Goal: Task Accomplishment & Management: Manage account settings

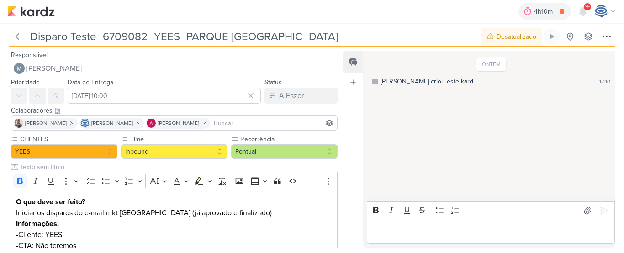
scroll to position [71, 0]
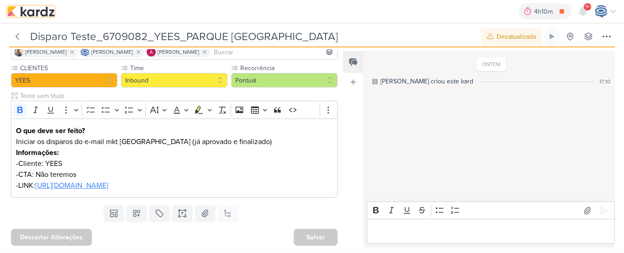
click at [42, 15] on img at bounding box center [30, 11] width 47 height 11
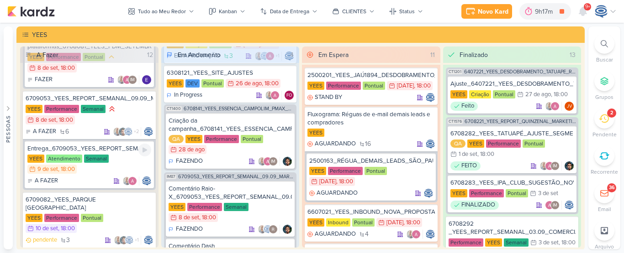
scroll to position [440, 0]
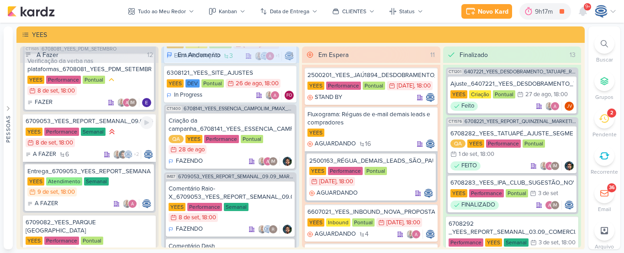
click at [127, 148] on div "YEES Performance Semanal 8/9 8 de set , 18:00" at bounding box center [89, 137] width 127 height 21
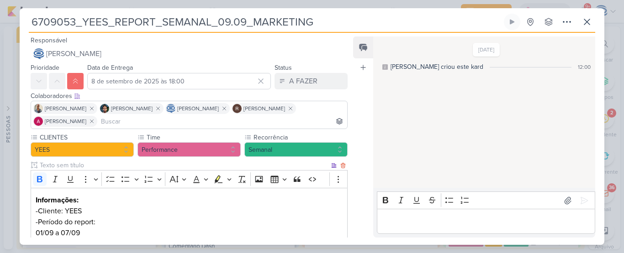
scroll to position [191, 0]
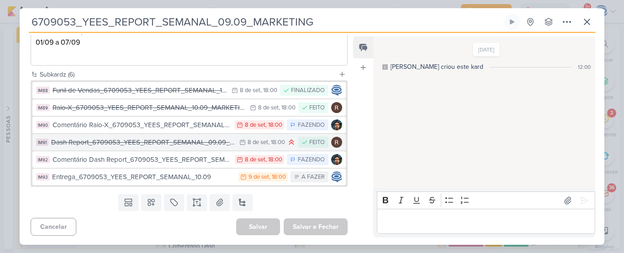
click at [128, 144] on div "Dash Report_6709053_YEES_REPORT_SEMANAL_09.09_MARKETING" at bounding box center [143, 142] width 184 height 11
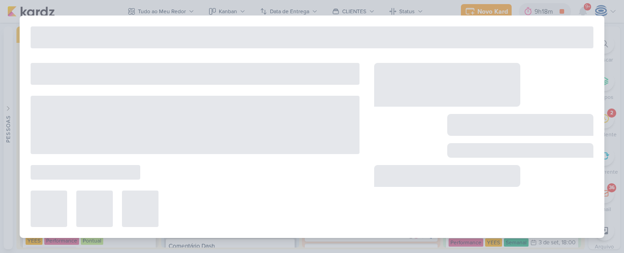
type input "Dash Report_6709053_YEES_REPORT_SEMANAL_09.09_MARKETING"
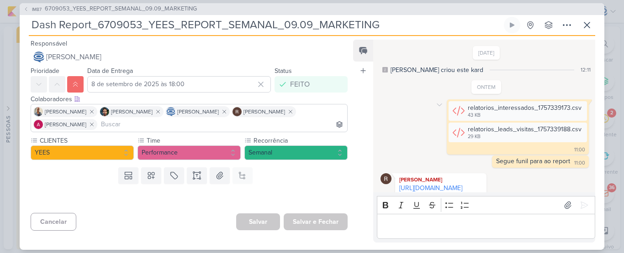
scroll to position [21, 0]
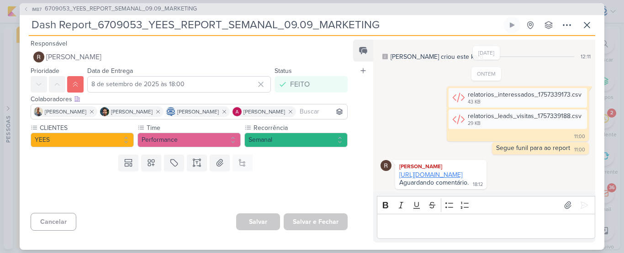
click at [425, 171] on link "https://www.canva.com/design/DAGyaHKLxQ8/ZjTXyxFmTQjMuZ4YM53wJg/edit" at bounding box center [430, 175] width 63 height 8
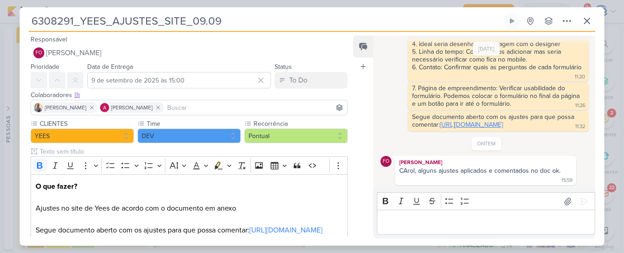
scroll to position [64, 0]
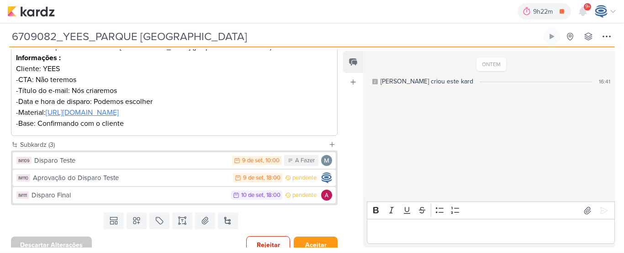
scroll to position [167, 0]
drag, startPoint x: 285, startPoint y: 31, endPoint x: 5, endPoint y: 36, distance: 279.1
click at [5, 36] on div "6709082_YEES_PARQUE [GEOGRAPHIC_DATA] Criado por [PERSON_NAME] nenhum grupo dis…" at bounding box center [312, 35] width 624 height 25
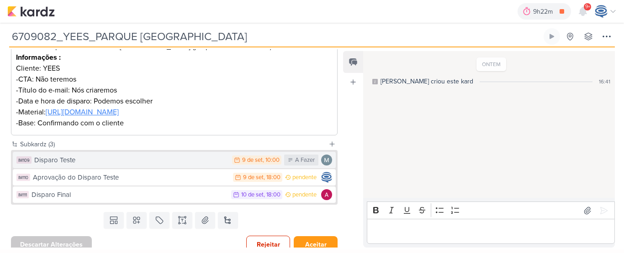
click at [111, 162] on div "Disparo Teste" at bounding box center [130, 160] width 193 height 11
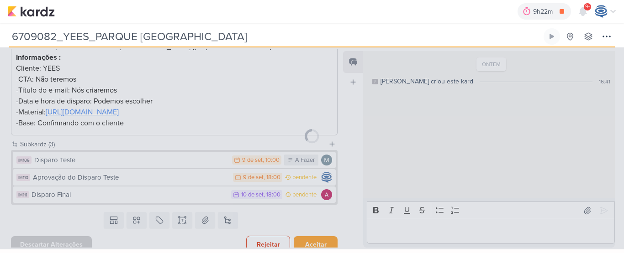
type input "Disparo Teste"
type input "9 de setembro de 2025 às 10:00"
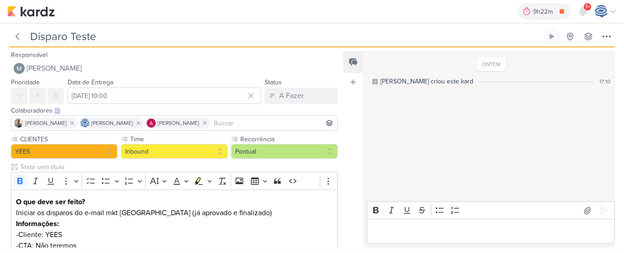
click at [140, 34] on input "Disparo Teste" at bounding box center [284, 36] width 514 height 16
paste input "6709082_YEES_PARQUE [GEOGRAPHIC_DATA]"
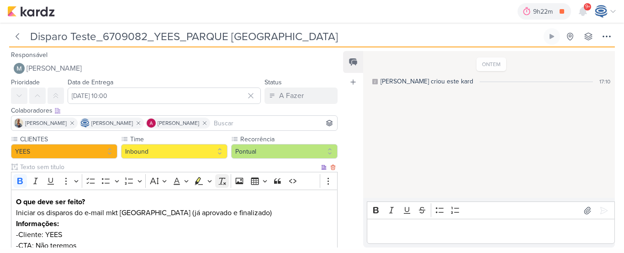
scroll to position [105, 0]
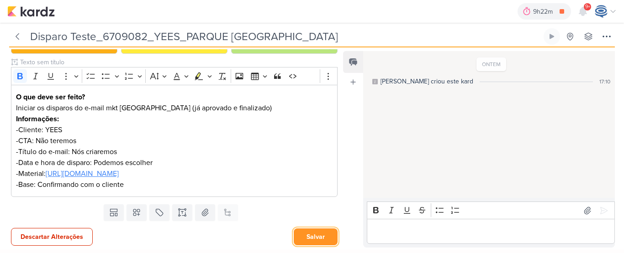
click at [313, 238] on button "Salvar" at bounding box center [316, 237] width 44 height 17
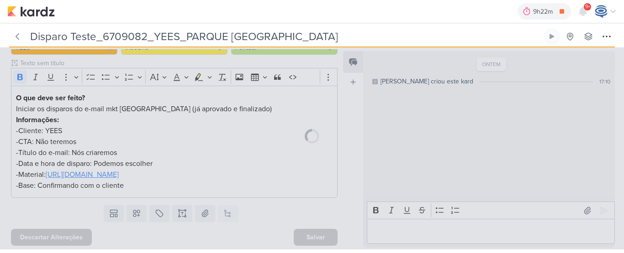
scroll to position [104, 0]
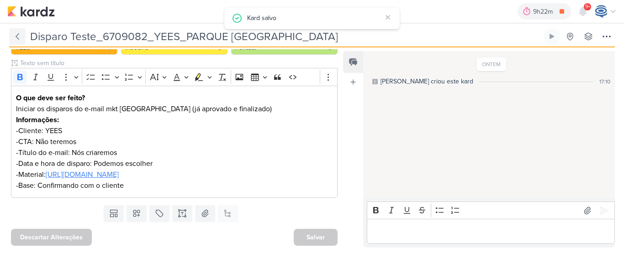
click at [19, 38] on icon at bounding box center [17, 36] width 9 height 9
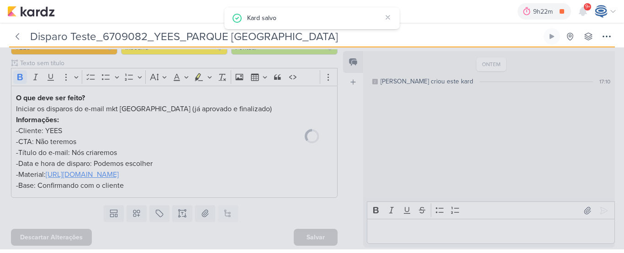
type input "6709082_YEES_PARQUE [GEOGRAPHIC_DATA]"
type input "10 de setembro de 2025 às 18:00"
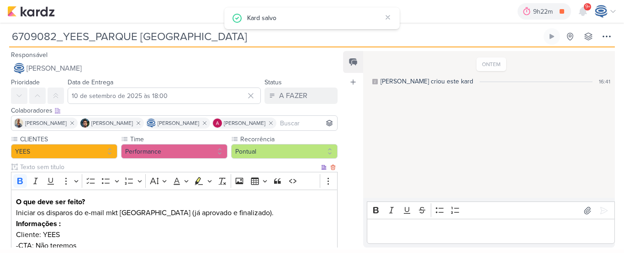
scroll to position [174, 0]
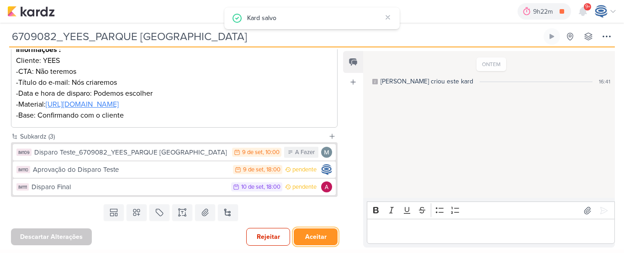
click at [308, 236] on button "Aceitar" at bounding box center [316, 237] width 44 height 17
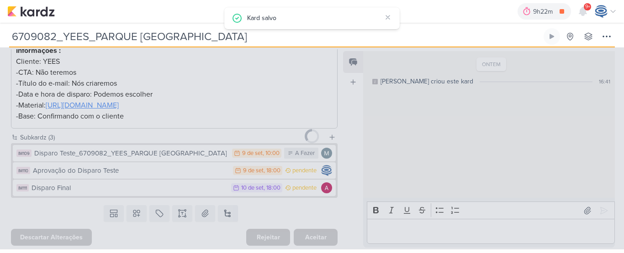
scroll to position [174, 0]
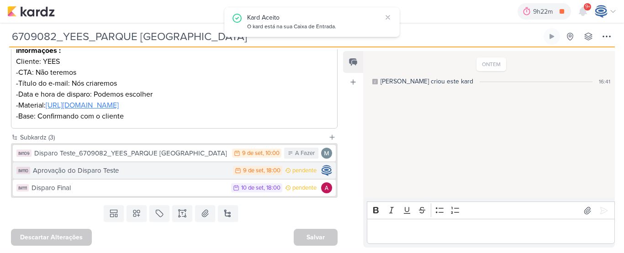
click at [73, 175] on div "Aprovação do Disparo Teste" at bounding box center [130, 171] width 195 height 11
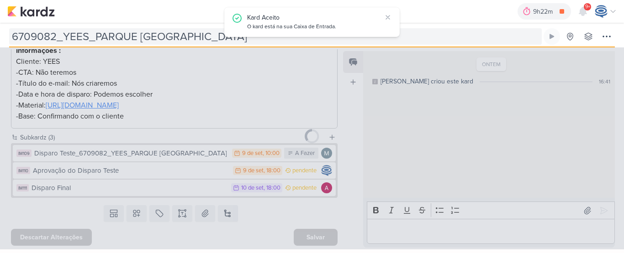
type input "Aprovação do Disparo Teste"
type input "9 de setembro de 2025 às 18:00"
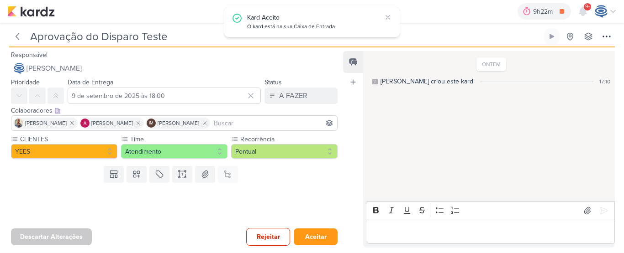
click at [180, 42] on input "Aprovação do Disparo Teste" at bounding box center [284, 36] width 514 height 16
paste input "6709082_YEES_PARQUE [GEOGRAPHIC_DATA]"
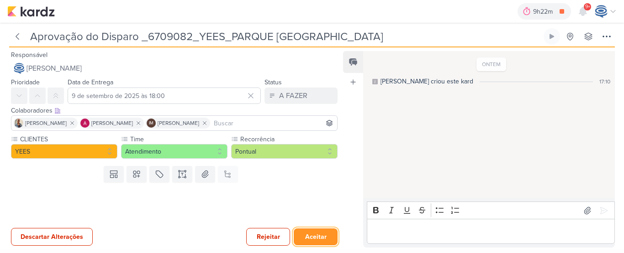
click at [318, 236] on button "Aceitar" at bounding box center [316, 237] width 44 height 17
click at [314, 237] on button "Salvar" at bounding box center [316, 237] width 44 height 17
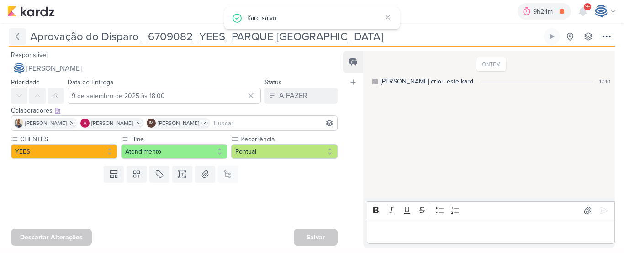
click at [18, 36] on icon at bounding box center [17, 36] width 9 height 9
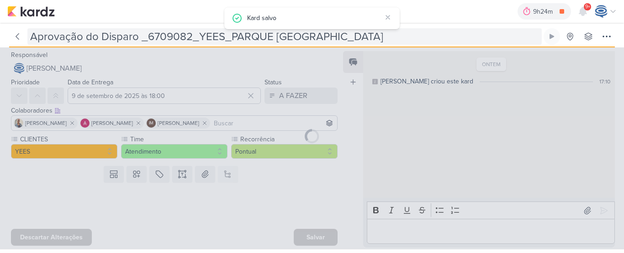
type input "6709082_YEES_PARQUE [GEOGRAPHIC_DATA]"
type input "10 de setembro de 2025 às 18:00"
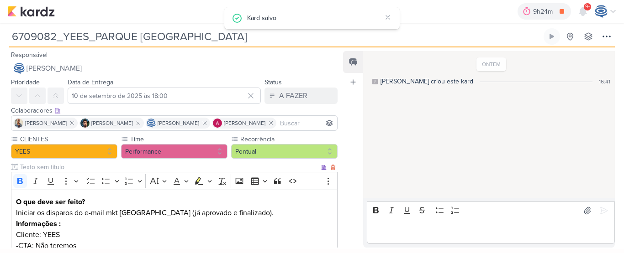
scroll to position [174, 0]
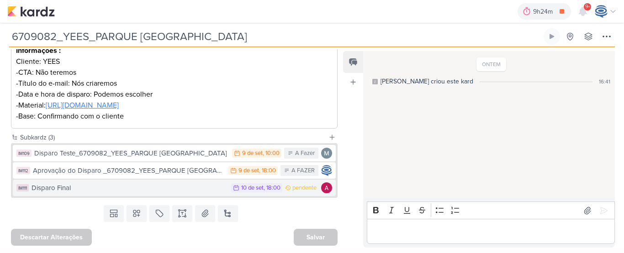
click at [149, 192] on div "Disparo Final" at bounding box center [129, 188] width 195 height 11
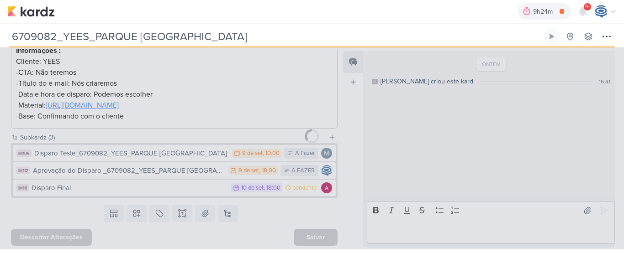
type input "Disparo Final"
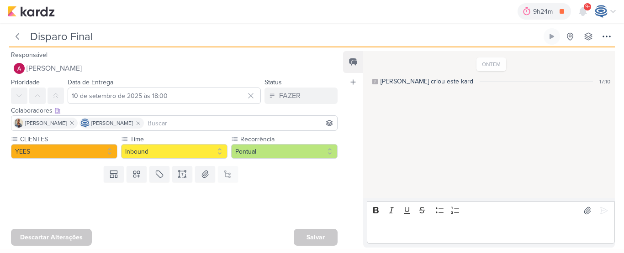
click at [169, 42] on input "Disparo Final" at bounding box center [284, 36] width 514 height 16
paste input "6709082_YEES_PARQUE [GEOGRAPHIC_DATA]"
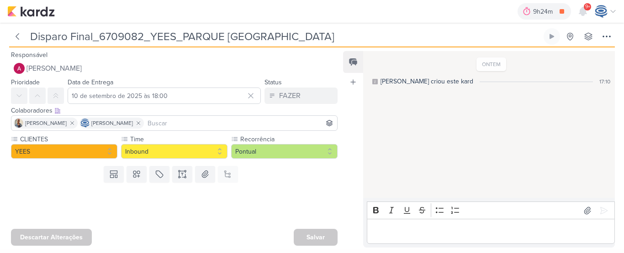
click at [169, 42] on input "Disparo Final_6709082_YEES_PARQUE [GEOGRAPHIC_DATA]" at bounding box center [284, 36] width 514 height 16
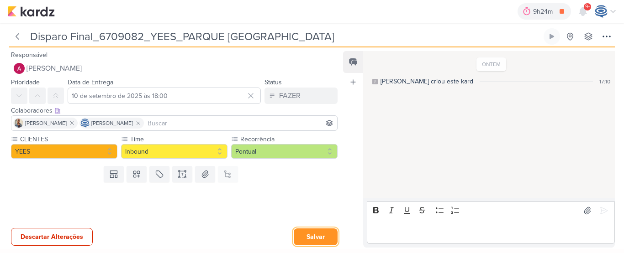
click at [311, 231] on button "Salvar" at bounding box center [316, 237] width 44 height 17
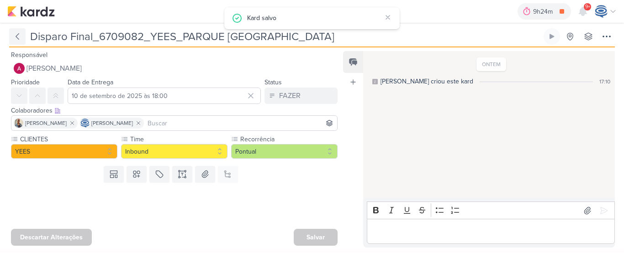
click at [18, 37] on icon at bounding box center [17, 36] width 9 height 9
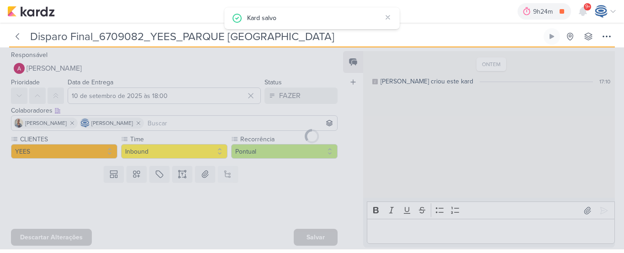
type input "6709082_YEES_PARQUE [GEOGRAPHIC_DATA]"
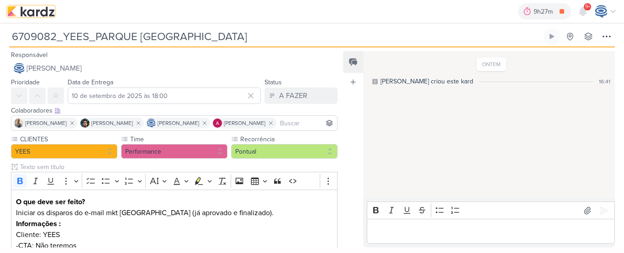
click at [32, 13] on img at bounding box center [30, 11] width 47 height 11
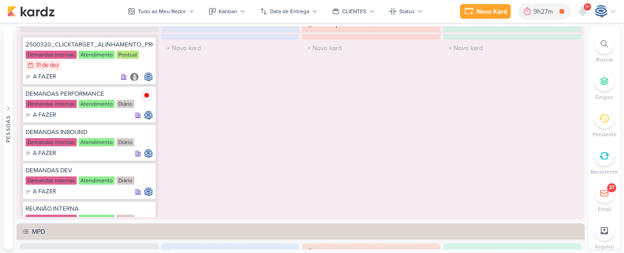
scroll to position [575, 0]
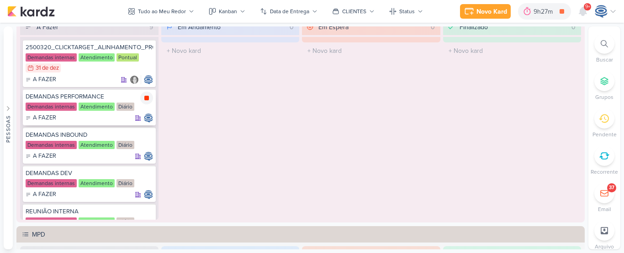
click at [144, 98] on icon at bounding box center [146, 98] width 5 height 5
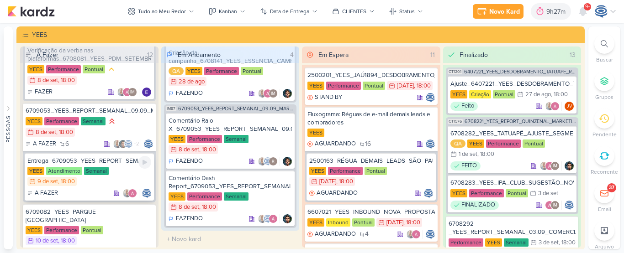
scroll to position [432, 0]
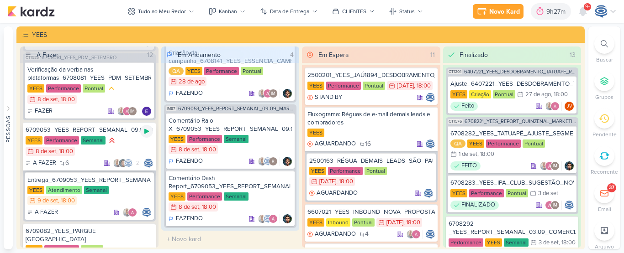
click at [145, 134] on icon at bounding box center [146, 131] width 5 height 5
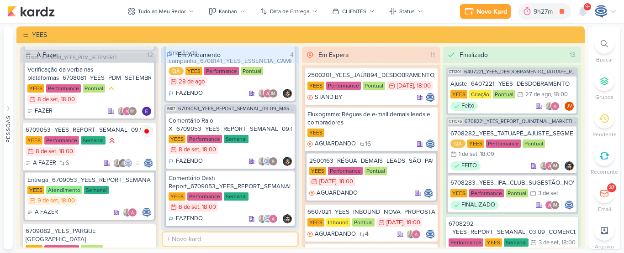
click at [216, 242] on input "text" at bounding box center [230, 239] width 135 height 13
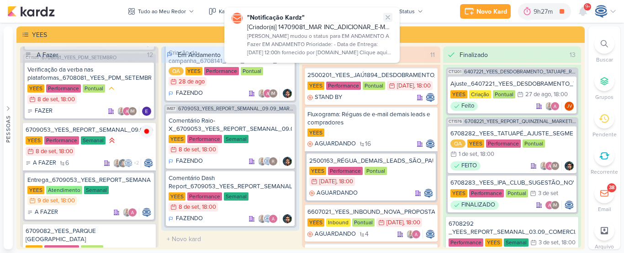
click at [390, 17] on icon at bounding box center [387, 17] width 7 height 7
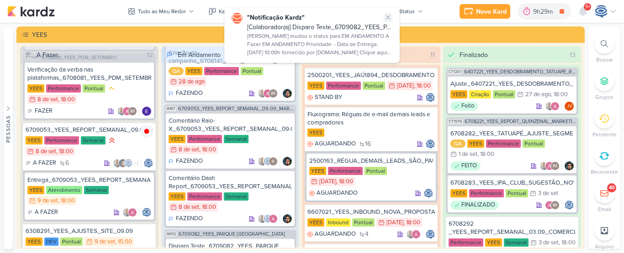
click at [389, 18] on icon at bounding box center [387, 17] width 7 height 7
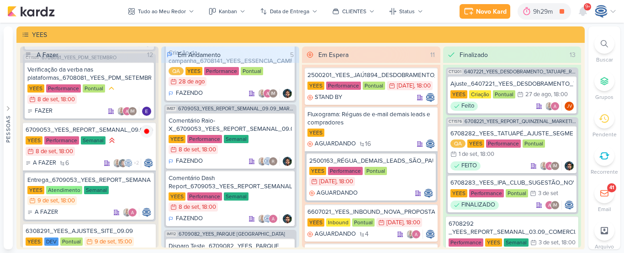
click at [387, 18] on div "Novo Kard Ctrl + k 9h29m 6709053_YEES_REPORT_SEMANAL_09.09_MARKETING 0h1m Hoje …" at bounding box center [311, 11] width 609 height 23
click at [539, 16] on div "9h29m" at bounding box center [544, 12] width 22 height 10
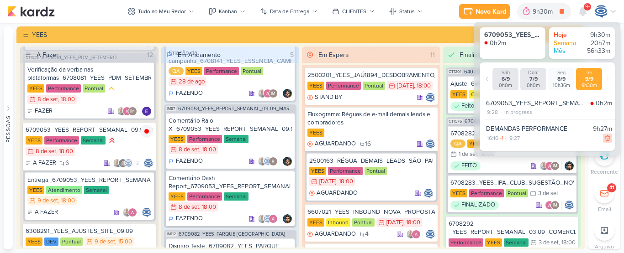
click at [605, 140] on icon at bounding box center [607, 138] width 6 height 6
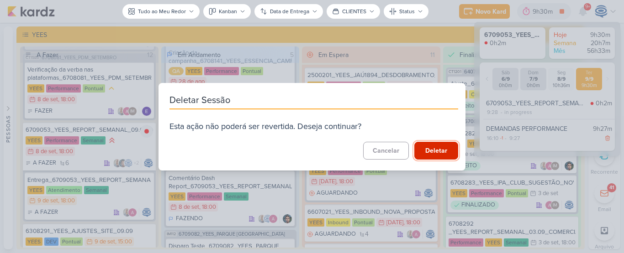
click at [435, 153] on button "Deletar" at bounding box center [436, 151] width 44 height 18
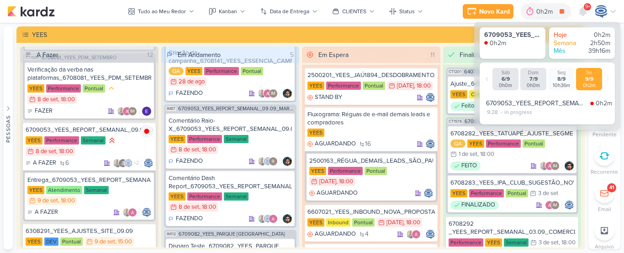
click at [610, 12] on icon at bounding box center [612, 11] width 7 height 7
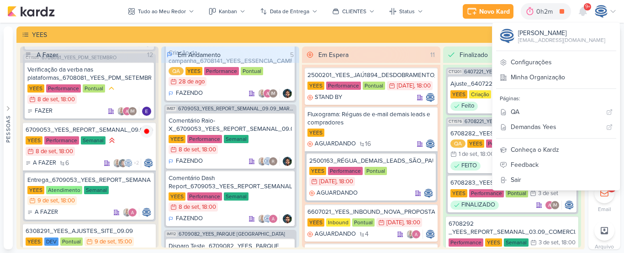
click at [607, 12] on div at bounding box center [606, 11] width 22 height 13
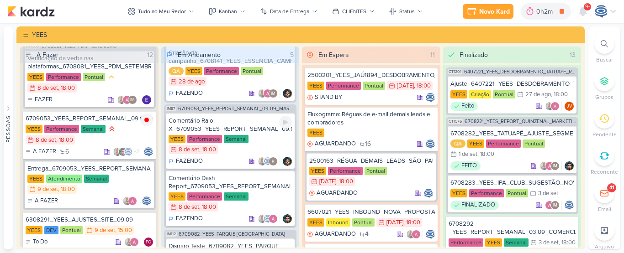
scroll to position [0, 0]
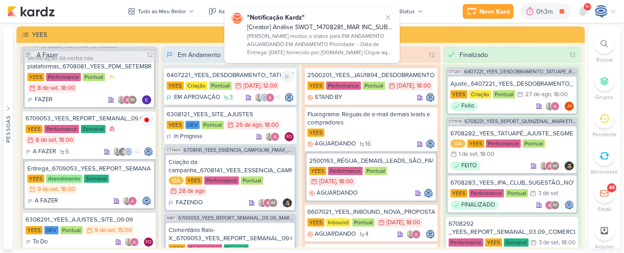
click at [229, 77] on div "6407221_YEES_DESDOBRAMENTO_TATUAPÉ_RENDA" at bounding box center [230, 75] width 127 height 8
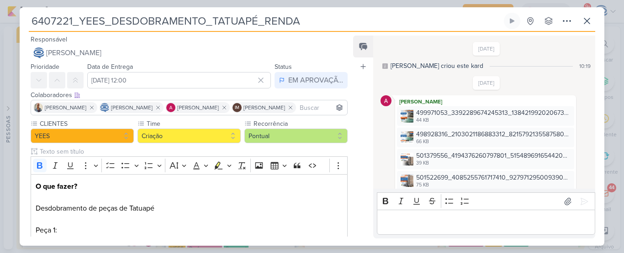
scroll to position [880, 0]
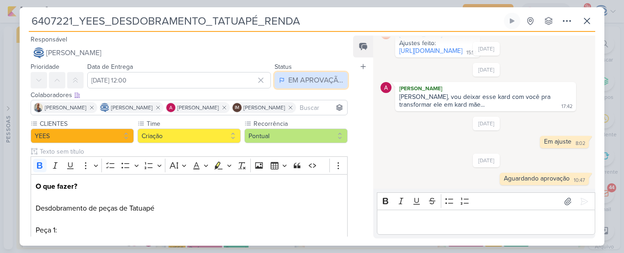
click at [318, 82] on div "EM APROVAÇÃO" at bounding box center [315, 80] width 55 height 11
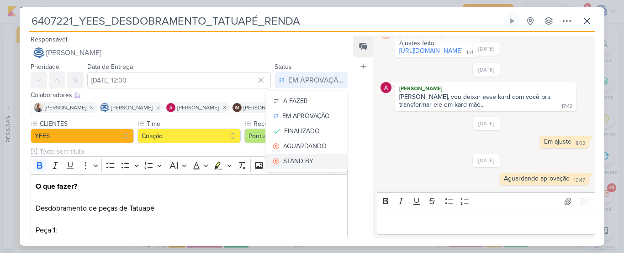
click at [296, 158] on div "STAND BY" at bounding box center [298, 162] width 30 height 10
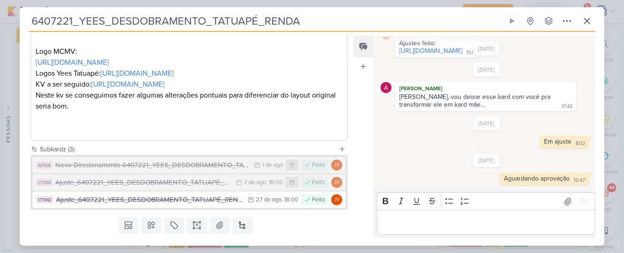
scroll to position [435, 0]
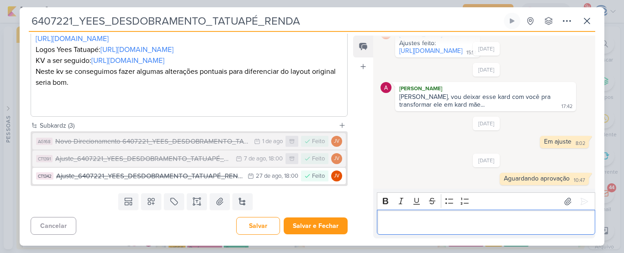
click at [408, 222] on p "Editor editing area: main" at bounding box center [485, 222] width 209 height 11
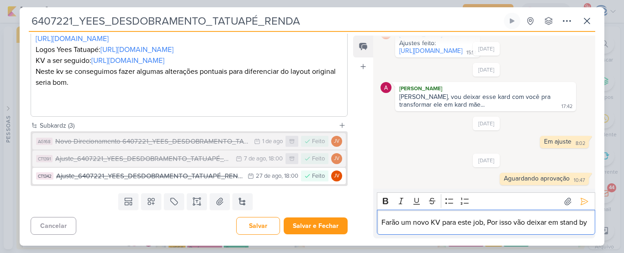
scroll to position [891, 0]
click at [581, 197] on icon at bounding box center [584, 201] width 9 height 9
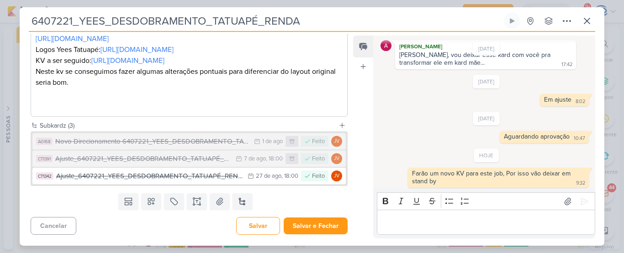
scroll to position [925, 0]
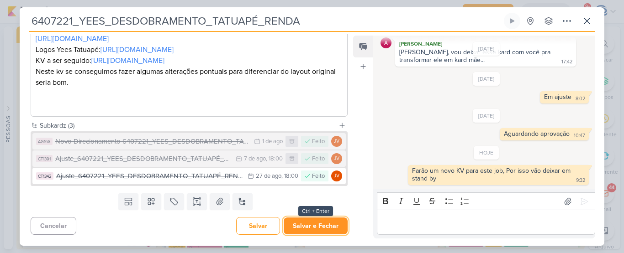
click at [308, 224] on button "Salvar e Fechar" at bounding box center [316, 226] width 64 height 17
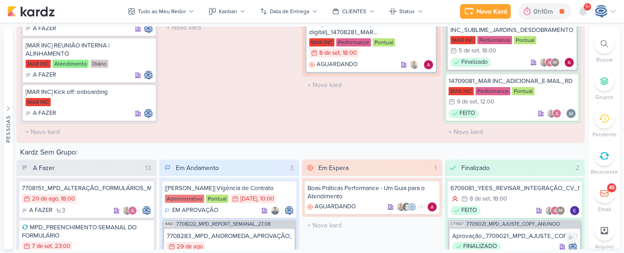
scroll to position [1335, 0]
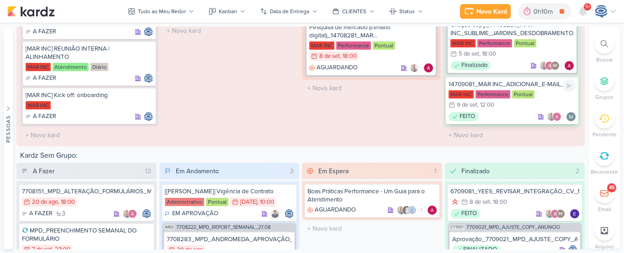
click at [509, 114] on div "FEITO" at bounding box center [511, 116] width 127 height 9
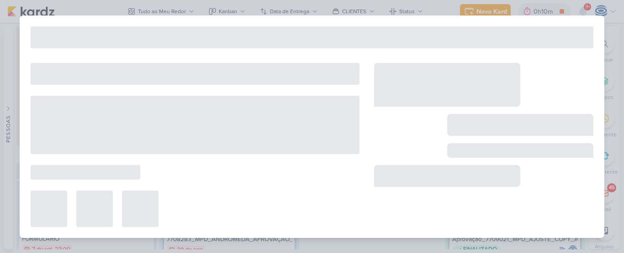
type input "14709081_MAR INC_ADICIONAR_E-MAIL_RD"
type input "[DATE] 12:00"
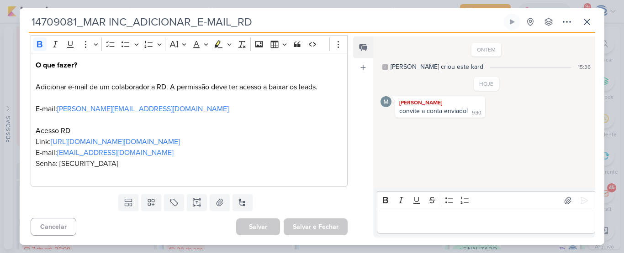
scroll to position [0, 0]
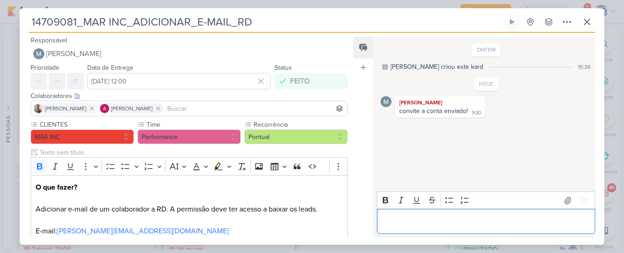
click at [427, 221] on p "Editor editing area: main" at bounding box center [485, 221] width 209 height 11
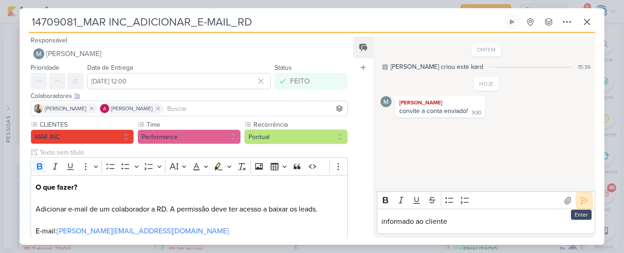
click at [577, 198] on button at bounding box center [584, 201] width 15 height 15
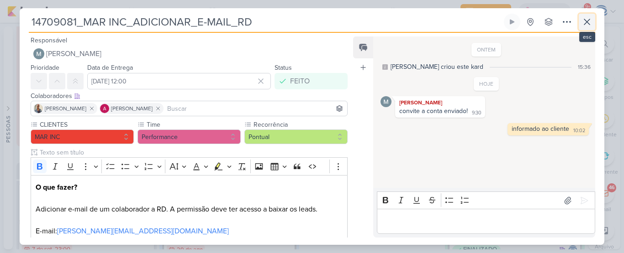
click at [587, 21] on icon at bounding box center [586, 21] width 5 height 5
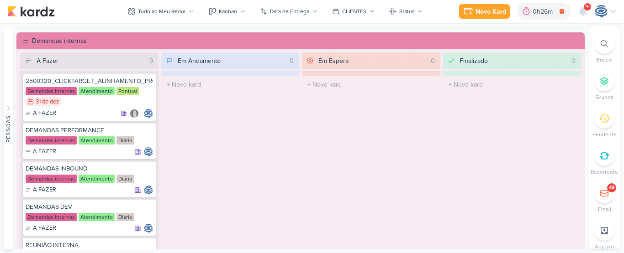
scroll to position [541, 0]
click at [606, 49] on div at bounding box center [604, 44] width 20 height 20
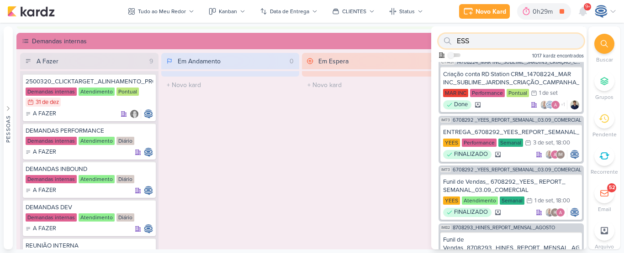
scroll to position [731, 0]
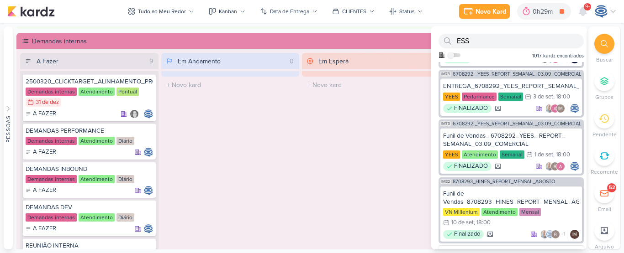
click at [353, 158] on div "Em Espera 0 O título do kard deve ter menos que 100 caracteres" at bounding box center [371, 153] width 138 height 201
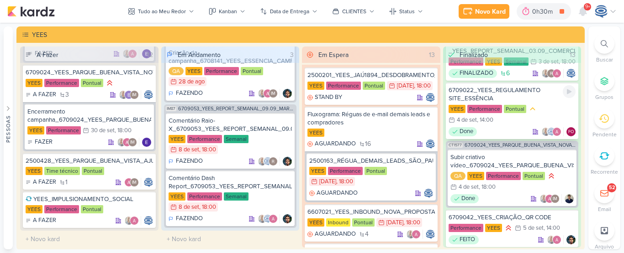
scroll to position [203, 0]
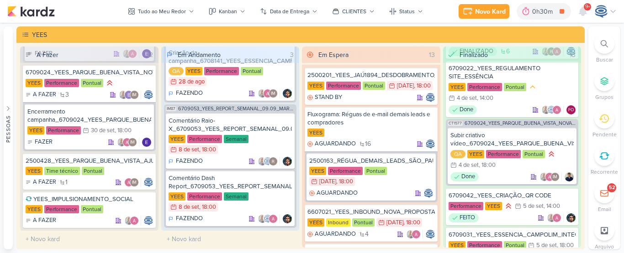
click at [600, 44] on div at bounding box center [604, 44] width 20 height 20
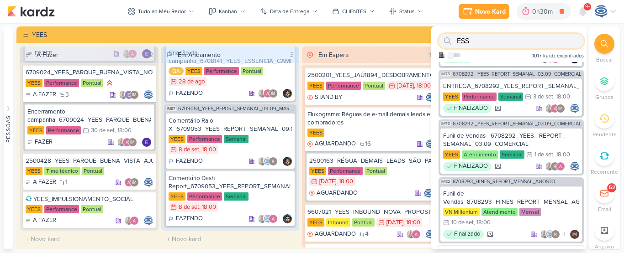
paste input "6708064_YEES_ESSÊNCIA_CAMPOLIM_SUBIR_PEÇAS_CAMPANHA"
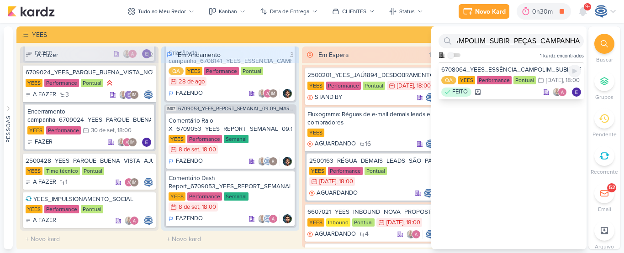
scroll to position [0, 0]
click at [511, 71] on div "6708064_YEES_ESSÊNCIA_CAMPOLIM_SUBIR_PEÇAS_CAMPANHA" at bounding box center [511, 70] width 140 height 8
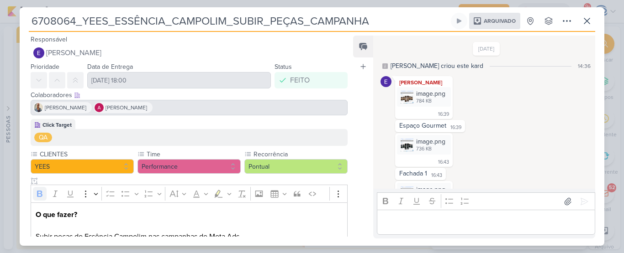
scroll to position [187, 0]
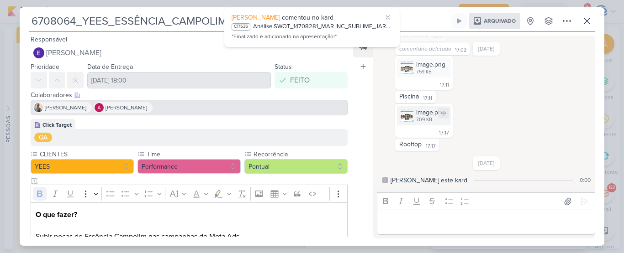
click at [409, 121] on img at bounding box center [406, 115] width 13 height 13
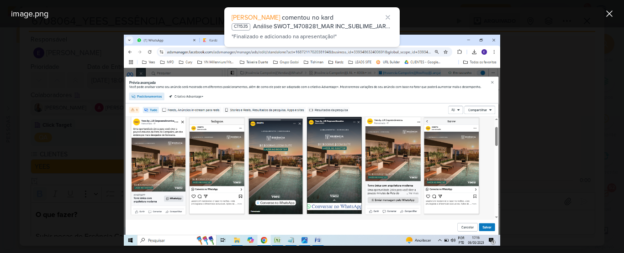
click at [568, 126] on div at bounding box center [312, 140] width 624 height 226
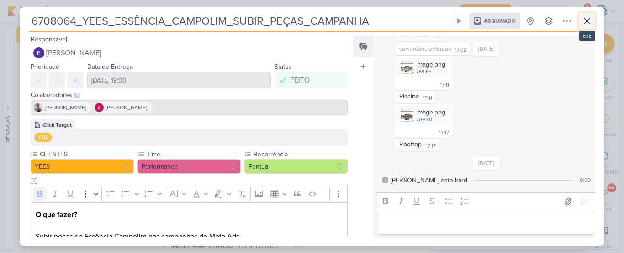
click at [591, 21] on icon at bounding box center [586, 21] width 11 height 11
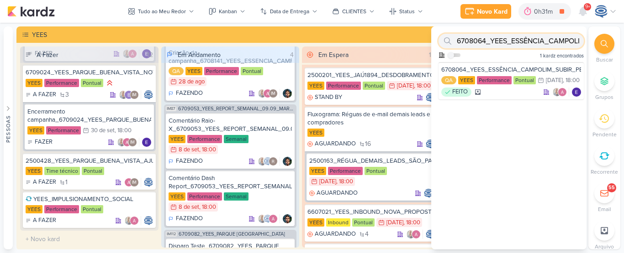
click at [538, 41] on input "6708064_YEES_ESSÊNCIA_CAMPOLIM_SUBIR_PEÇAS_CAMPANHA" at bounding box center [510, 41] width 145 height 15
paste input "252_YEES_ESSE"
type input "6708252_YEES_ESSENCIA_CAMPOLIM_SUBIR_PEÇAS_CAMPANHA"
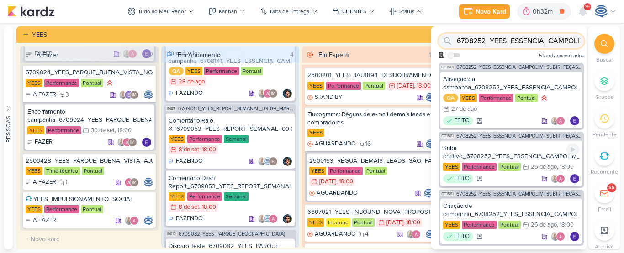
scroll to position [0, 0]
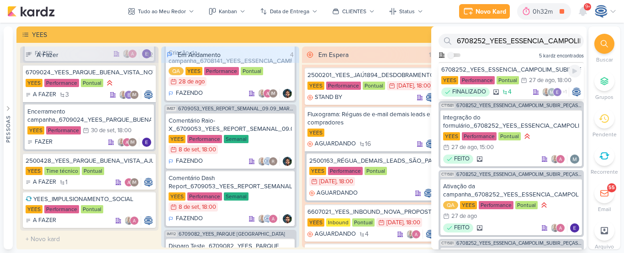
click at [495, 70] on div "6708252_YEES_ESSENCIA_CAMPOLIM_SUBIR_PEÇAS_CAMPANHA" at bounding box center [511, 70] width 140 height 8
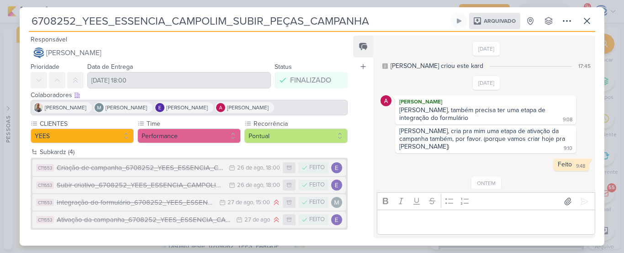
scroll to position [20, 0]
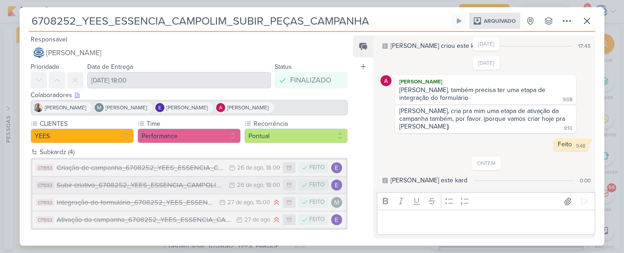
click at [165, 182] on div "Subir criativo_6708252_YEES_ESSENCIA_CAMPOLIM_SUBIR_PEÇAS_CAMPANHA" at bounding box center [141, 185] width 168 height 11
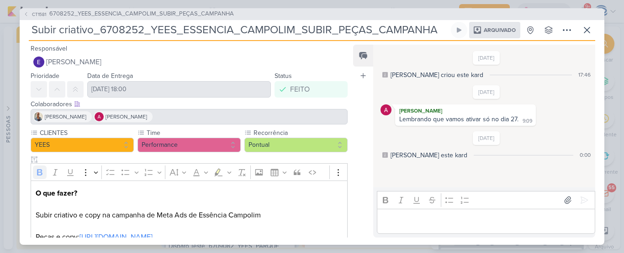
scroll to position [43, 0]
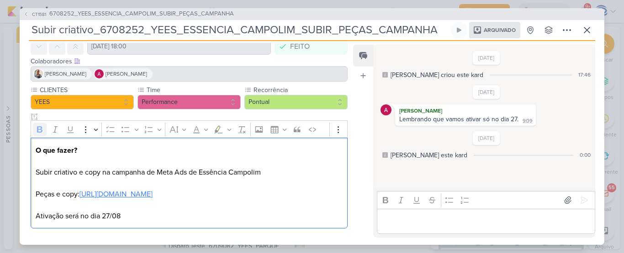
click at [153, 194] on link "[URL][DOMAIN_NAME]" at bounding box center [115, 194] width 73 height 9
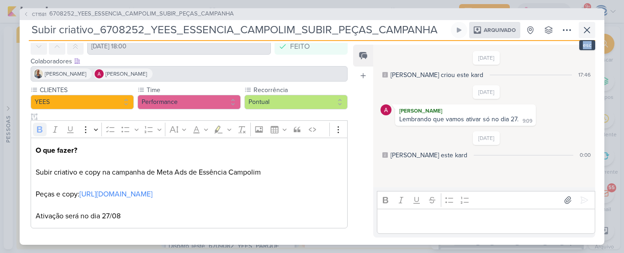
drag, startPoint x: 596, startPoint y: 27, endPoint x: 583, endPoint y: 32, distance: 14.2
click at [583, 32] on div "CT1581 6708252_YEES_ESSENCIA_CAMPOLIM_SUBIR_PEÇAS_CAMPANHA Subir criativo_67082…" at bounding box center [312, 126] width 585 height 237
click at [583, 32] on icon at bounding box center [586, 30] width 11 height 11
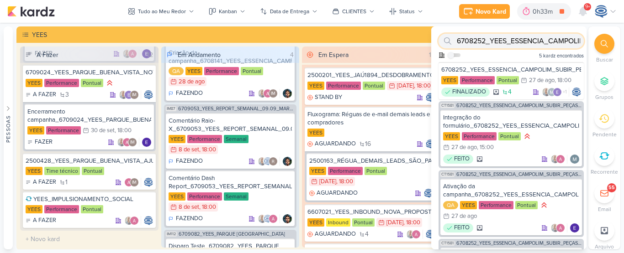
click at [537, 39] on input "6708252_YEES_ESSENCIA_CAMPOLIM_SUBIR_PEÇAS_CAMPANHA" at bounding box center [510, 41] width 145 height 15
paste input "[URL][DOMAIN_NAME]"
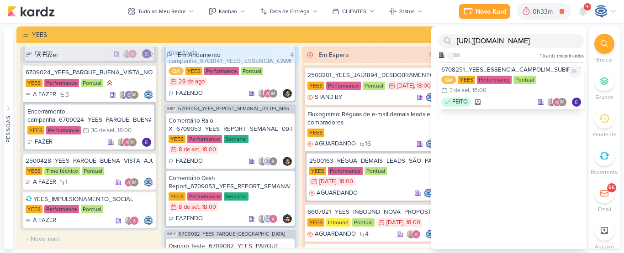
scroll to position [0, 0]
click at [548, 70] on div "6708251_YEES_ESSENCIA_CAMPOLIM_SUBIR_LEAD_ADS_ANIMADO" at bounding box center [511, 70] width 140 height 8
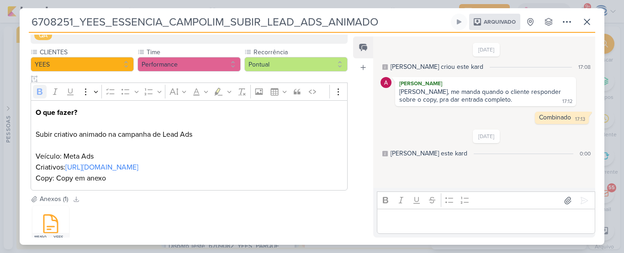
scroll to position [119, 0]
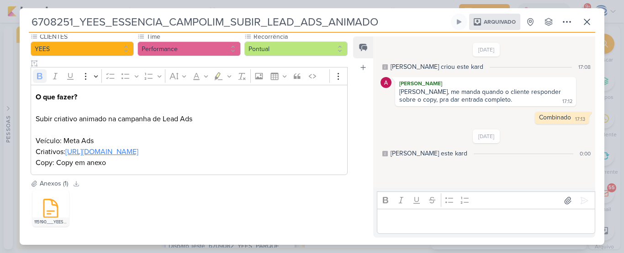
click at [138, 150] on link "[URL][DOMAIN_NAME]" at bounding box center [101, 152] width 73 height 9
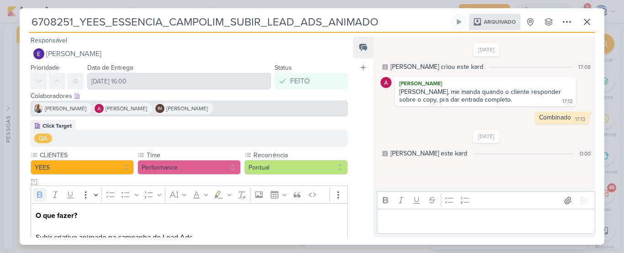
click at [578, 18] on div "6708251_YEES_ESSENCIA_CAMPOLIM_SUBIR_LEAD_ADS_ANIMADO Arquivado Criado por mim …" at bounding box center [312, 23] width 566 height 19
click at [585, 21] on icon at bounding box center [586, 21] width 11 height 11
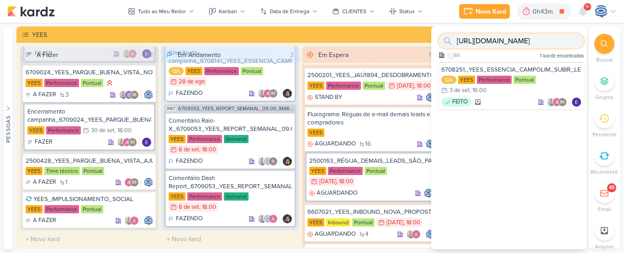
click at [527, 46] on input "[URL][DOMAIN_NAME]" at bounding box center [510, 41] width 145 height 15
click at [541, 40] on input "[URL][DOMAIN_NAME]" at bounding box center [510, 41] width 145 height 15
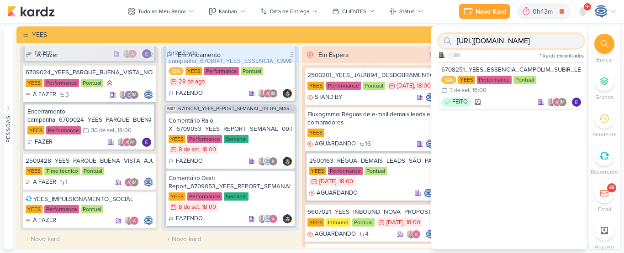
click at [541, 40] on input "[URL][DOMAIN_NAME]" at bounding box center [510, 41] width 145 height 15
type input "/folders/1Nh7KL7rObBe_oPP7a-GYVF1GkZUsTRIL"
paste input "6708261"
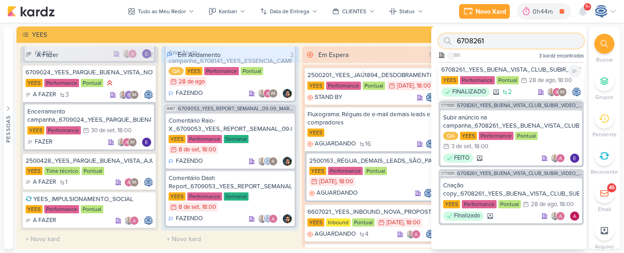
type input "6708261"
click at [489, 66] on div "6708261_YEES_BUENA_VISTA_CLUB_SUBIR_VÍDEO_META_ADS" at bounding box center [511, 70] width 140 height 8
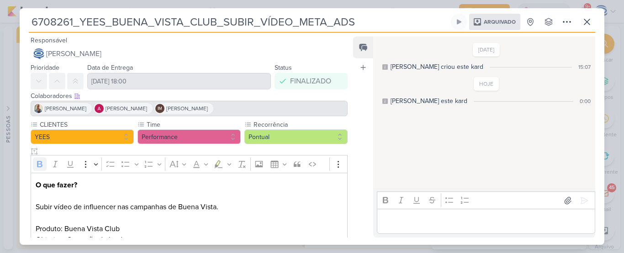
scroll to position [142, 0]
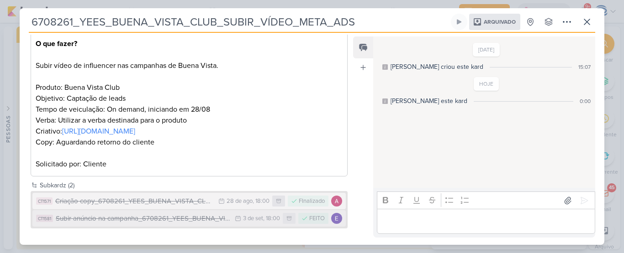
click at [152, 217] on div "Subir anúncio na campanha_6708261_YEES_BUENA_VISTA_CLUB_SUBIR_VÍDEO_META_ADS" at bounding box center [143, 219] width 174 height 11
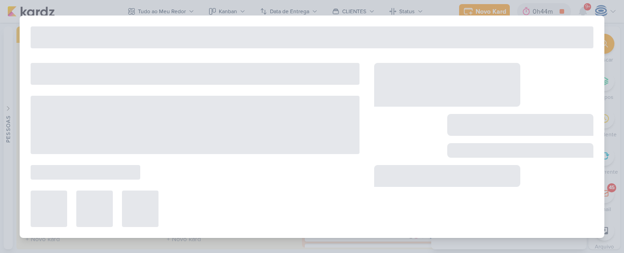
type input "Subir anúncio na campanha_6708261_YEES_BUENA_VISTA_CLUB_SUBIR_VÍDEO_META_ADS"
type input "3 de setembro de 2025 às 18:00"
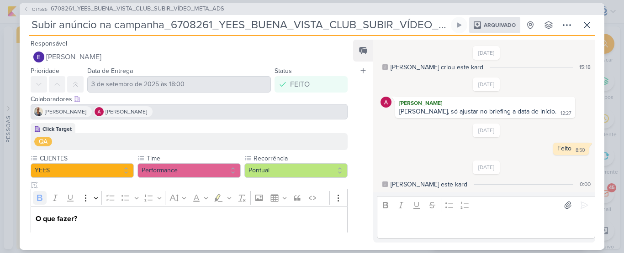
scroll to position [150, 0]
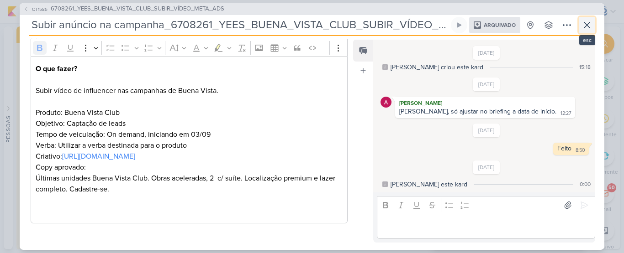
click at [590, 26] on icon at bounding box center [586, 25] width 11 height 11
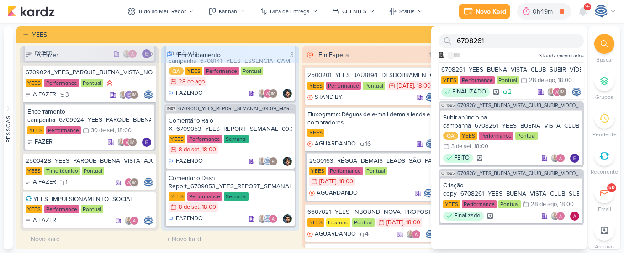
drag, startPoint x: 507, startPoint y: 51, endPoint x: 509, endPoint y: 41, distance: 9.7
click at [509, 41] on div "6708261 Como admin, ative para buscar em todos os kardz da organização 3 kardz …" at bounding box center [508, 44] width 155 height 36
click at [509, 41] on input "6708261" at bounding box center [510, 41] width 145 height 15
type input "6"
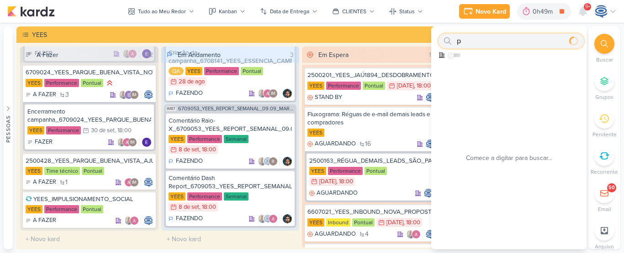
paste input "a"
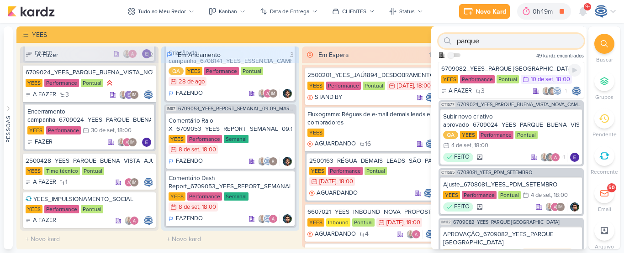
scroll to position [180, 0]
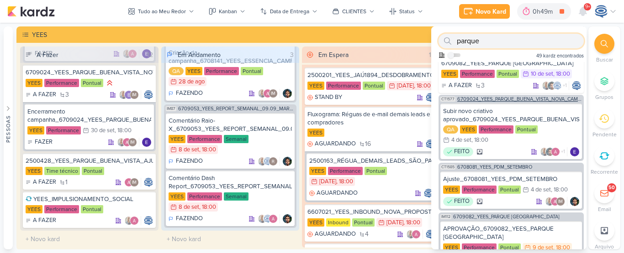
type input "parque"
click at [525, 102] on span "6709024_YEES_PARQUE_BUENA_VISTA_NOVA_CAMPANHA_TEASER_META" at bounding box center [519, 99] width 125 height 5
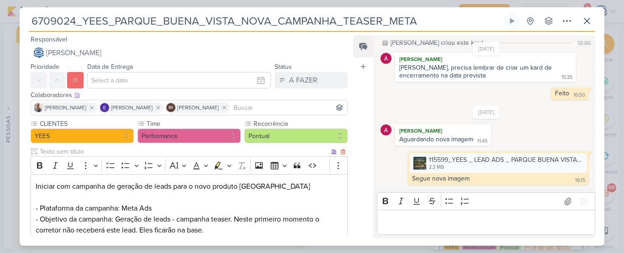
scroll to position [258, 0]
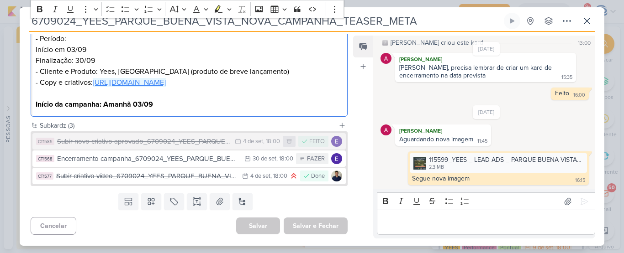
click at [166, 78] on link "[URL][DOMAIN_NAME]" at bounding box center [129, 82] width 73 height 9
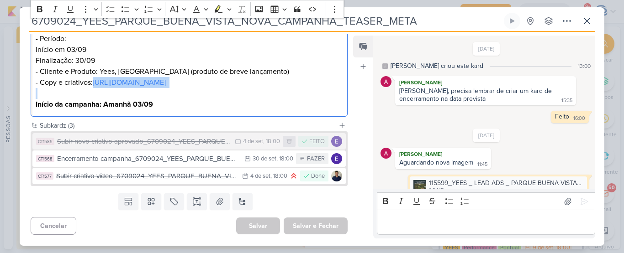
drag, startPoint x: 197, startPoint y: 91, endPoint x: 94, endPoint y: 74, distance: 104.3
click at [94, 74] on div "Iniciar com campanha de geração de leads para o novo produto [GEOGRAPHIC_DATA] …" at bounding box center [189, 23] width 317 height 190
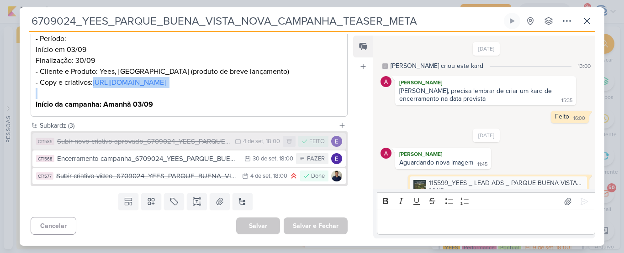
click at [145, 142] on div "Subir novo criativo aprovado_6709024_YEES_PARQUE_BUENA_VISTA_NOVA_CAMPANHA_TEAS…" at bounding box center [143, 142] width 173 height 11
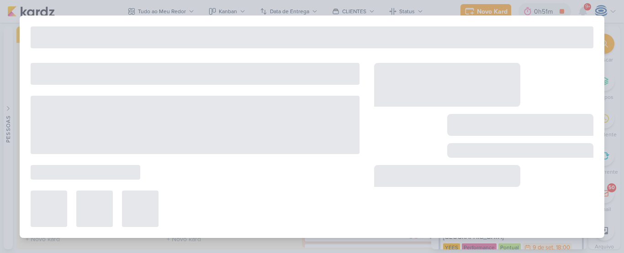
type input "Subir novo criativo aprovado_6709024_YEES_PARQUE_BUENA_VISTA_NOVA_CAMPANHA_TEAS…"
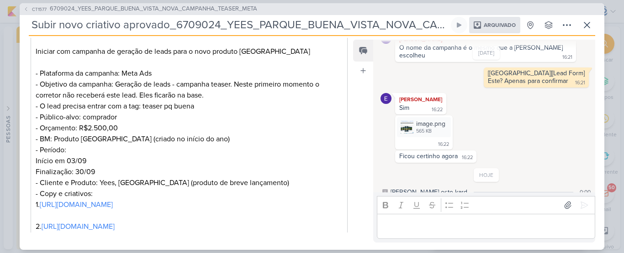
scroll to position [249, 0]
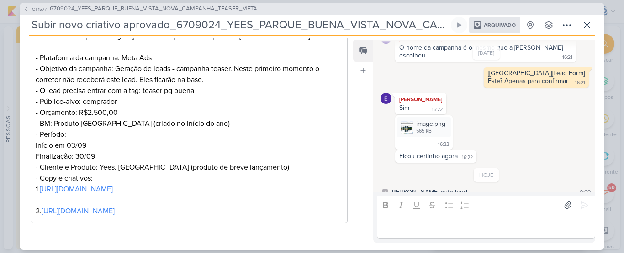
click at [115, 210] on link "[URL][DOMAIN_NAME]" at bounding box center [78, 211] width 73 height 9
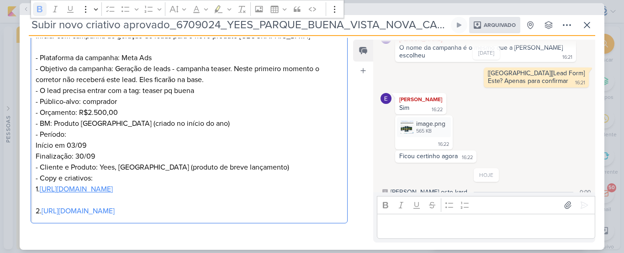
click at [113, 188] on link "[URL][DOMAIN_NAME]" at bounding box center [76, 189] width 73 height 9
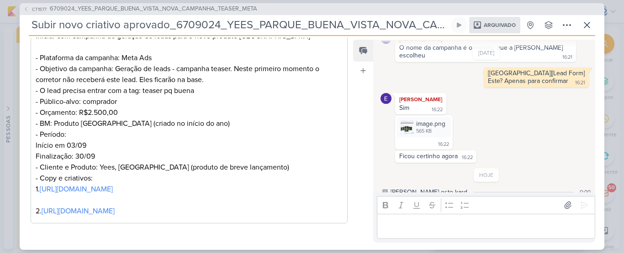
click at [19, 25] on div "CT1577 6709024_YEES_PARQUE_BUENA_VISTA_NOVA_CAMPANHA_TEASER_META Subir novo cri…" at bounding box center [312, 126] width 624 height 253
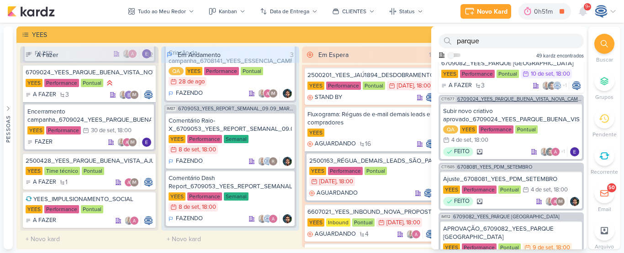
click at [503, 102] on span "6709024_YEES_PARQUE_BUENA_VISTA_NOVA_CAMPANHA_TEASER_META" at bounding box center [519, 99] width 125 height 5
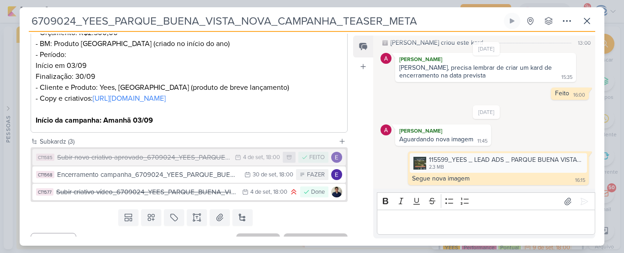
scroll to position [236, 0]
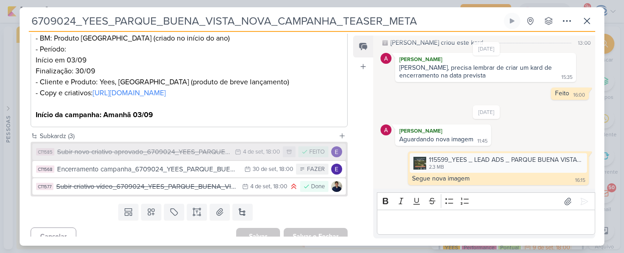
click at [190, 158] on div "Subir novo criativo aprovado_6709024_YEES_PARQUE_BUENA_VISTA_NOVA_CAMPANHA_TEAS…" at bounding box center [143, 152] width 173 height 11
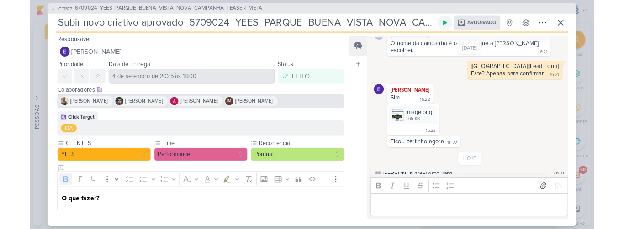
scroll to position [0, 111]
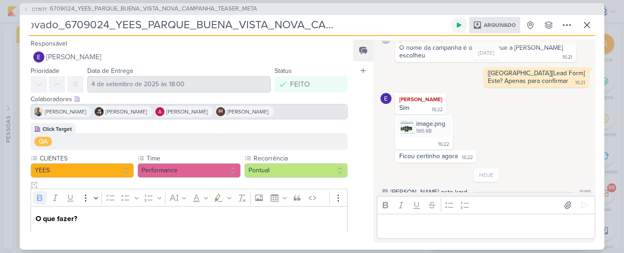
click at [465, 28] on div "Subir novo criativo aprovado_6709024_YEES_PARQUE_BUENA_VISTA_NOVA_CAMPANHA_TEAS…" at bounding box center [312, 26] width 566 height 19
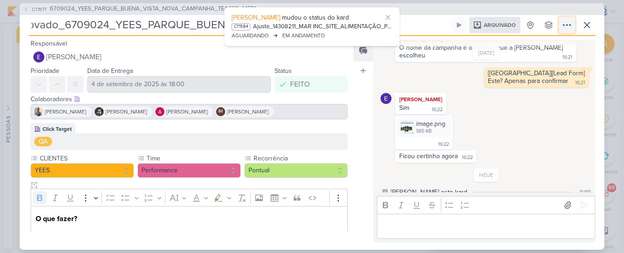
click at [565, 22] on icon at bounding box center [566, 25] width 11 height 11
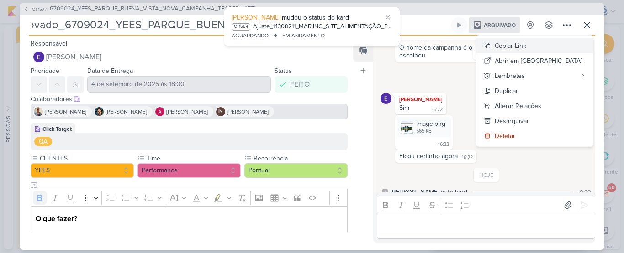
click at [526, 46] on div "Copiar Link" at bounding box center [511, 46] width 32 height 10
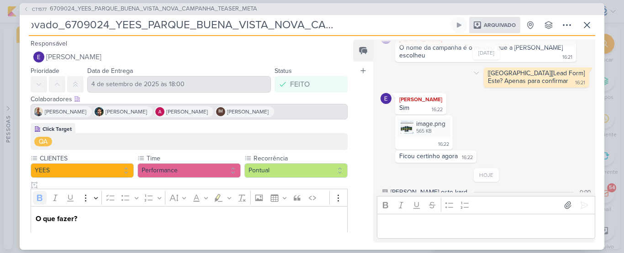
click at [388, 68] on div "[[GEOGRAPHIC_DATA]][Lead Form] Este? Apenas para confirmar 16:21 16:21 [GEOGRAP…" at bounding box center [486, 78] width 212 height 20
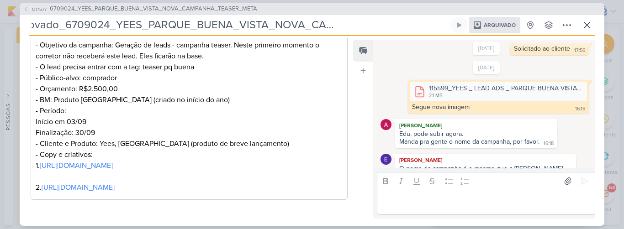
scroll to position [537, 0]
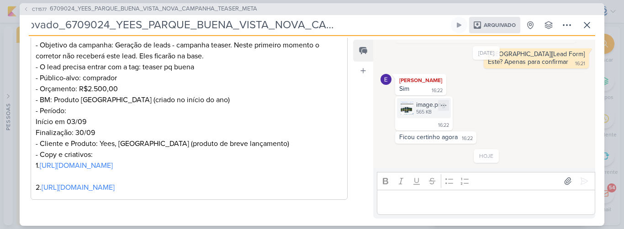
click at [410, 102] on img at bounding box center [406, 108] width 13 height 13
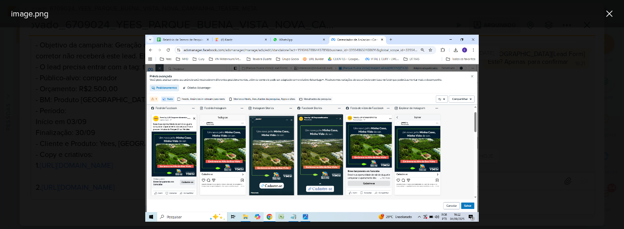
click at [499, 16] on div "image.png" at bounding box center [304, 14] width 595 height 12
click at [610, 13] on icon at bounding box center [608, 13] width 5 height 5
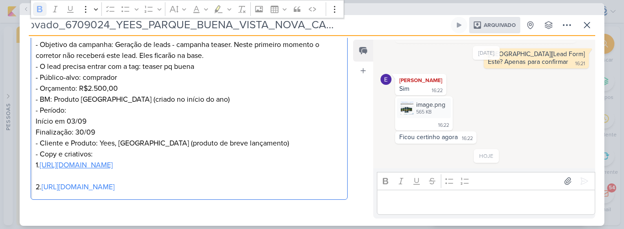
click at [113, 163] on link "[URL][DOMAIN_NAME]" at bounding box center [76, 165] width 73 height 9
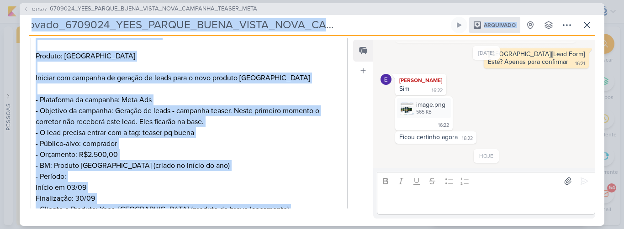
scroll to position [148, 0]
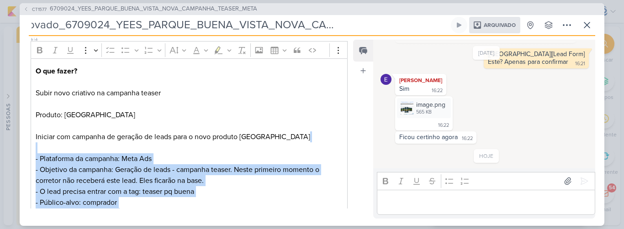
drag, startPoint x: 294, startPoint y: 163, endPoint x: 10, endPoint y: 152, distance: 284.3
click at [10, 152] on div "CT1577 6709024_YEES_PARQUE_BUENA_VISTA_NOVA_CAMPANHA_TEASER_META Subir novo cri…" at bounding box center [312, 114] width 624 height 229
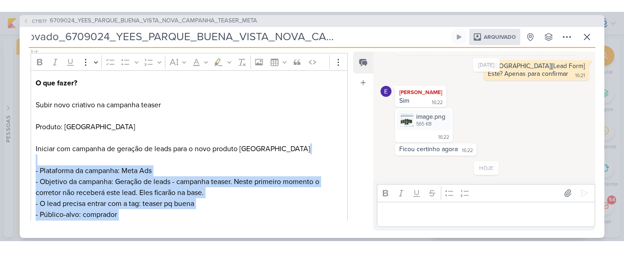
scroll to position [273, 0]
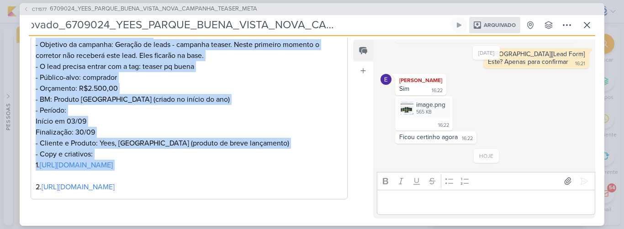
click at [152, 121] on p "Início em 03/09" at bounding box center [189, 121] width 307 height 11
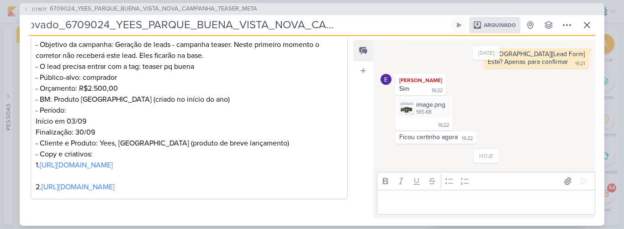
click at [296, 167] on p "Finalização: 30/09 - Cliente e Produto: Yees, [GEOGRAPHIC_DATA] (produto de bre…" at bounding box center [189, 149] width 307 height 44
drag, startPoint x: 299, startPoint y: 167, endPoint x: 40, endPoint y: 169, distance: 258.5
click at [40, 169] on p "Finalização: 30/09 - Cliente e Produto: Yees, [GEOGRAPHIC_DATA] (produto de bre…" at bounding box center [189, 149] width 307 height 44
copy p "[URL][DOMAIN_NAME]"
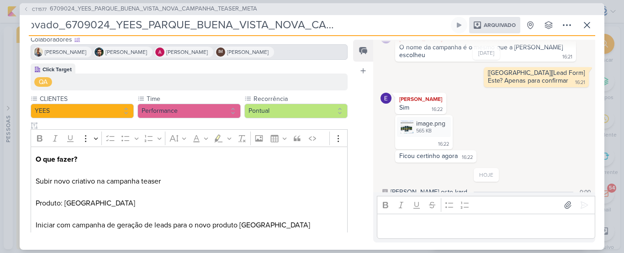
scroll to position [249, 0]
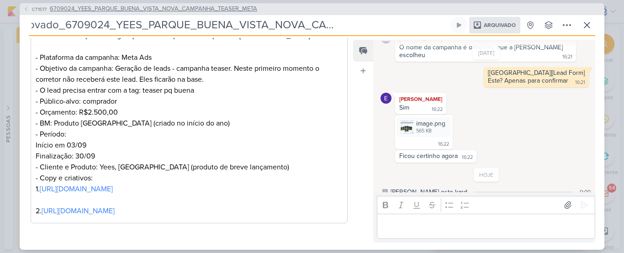
click at [155, 8] on div "CT1577 6709024_YEES_PARQUE_BUENA_VISTA_NOVA_CAMPANHA_TEASER_META" at bounding box center [312, 9] width 585 height 12
click at [155, 8] on span "6709024_YEES_PARQUE_BUENA_VISTA_NOVA_CAMPANHA_TEASER_META" at bounding box center [153, 9] width 207 height 9
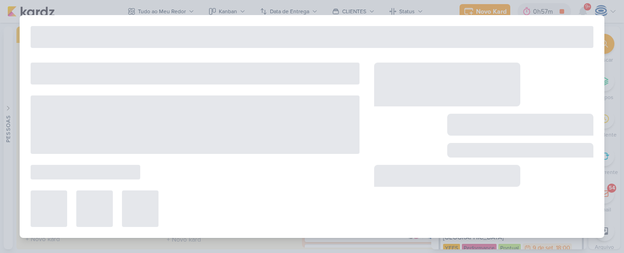
type input "6709024_YEES_PARQUE_BUENA_VISTA_NOVA_CAMPANHA_TEASER_META"
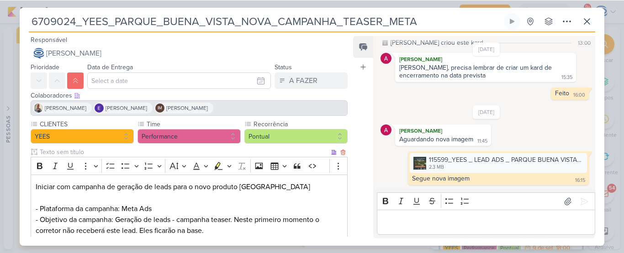
scroll to position [258, 0]
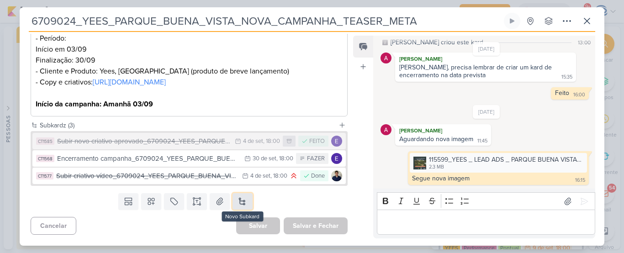
click at [245, 201] on button at bounding box center [242, 201] width 20 height 16
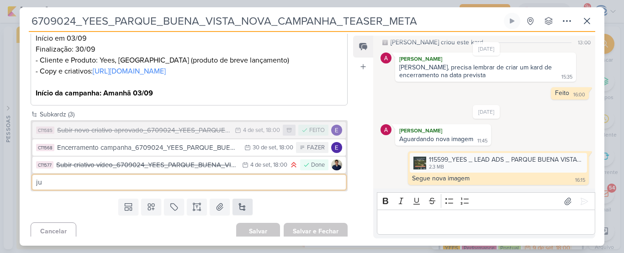
type input "j"
paste input "[URL][DOMAIN_NAME]"
type input "[URL][DOMAIN_NAME]"
type input "JUSTE"
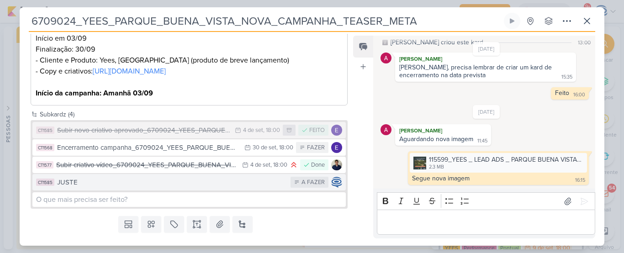
click at [243, 188] on div "JUSTE" at bounding box center [171, 182] width 229 height 11
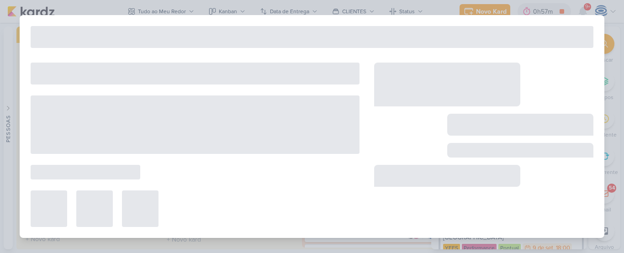
type input "JUSTE"
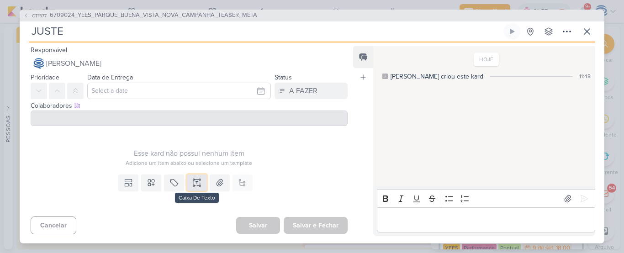
click at [196, 183] on icon at bounding box center [196, 182] width 9 height 9
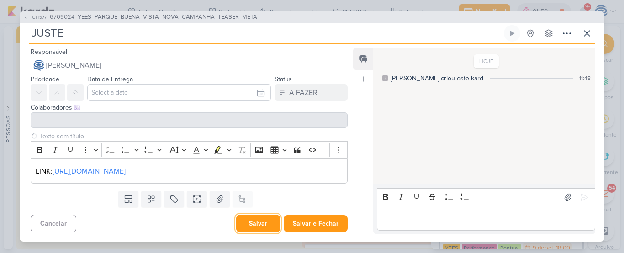
click at [258, 218] on button "Salvar" at bounding box center [258, 224] width 44 height 18
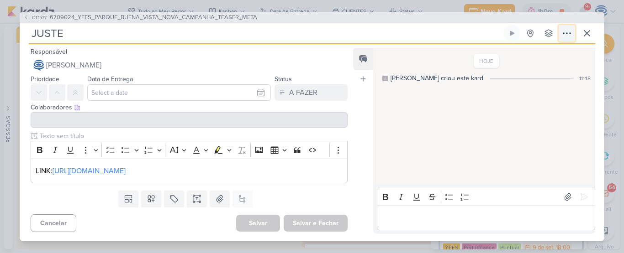
click at [570, 36] on icon at bounding box center [566, 33] width 11 height 11
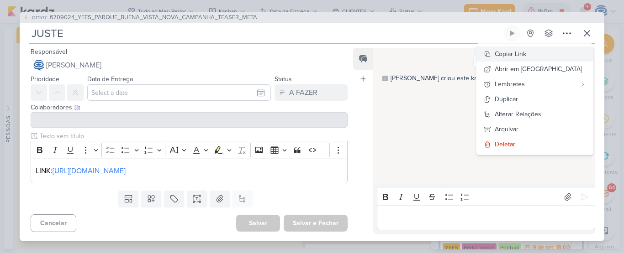
click at [526, 55] on div "Copiar Link" at bounding box center [511, 54] width 32 height 10
